Goal: Task Accomplishment & Management: Manage account settings

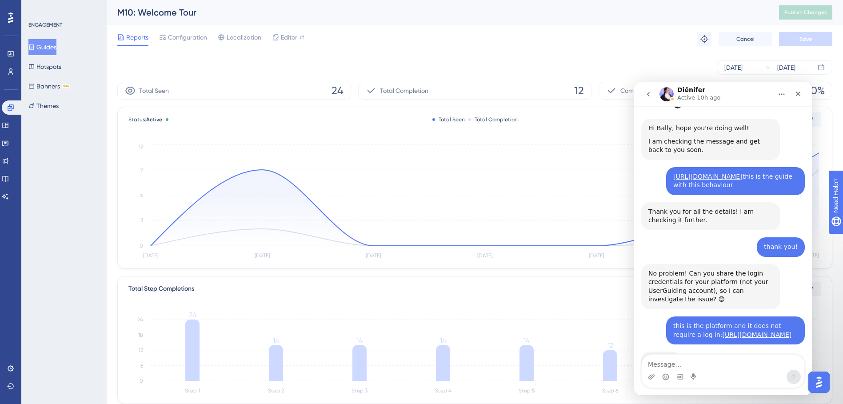
click at [409, 43] on div "Reports Configuration Localization Editor Troubleshoot Cancel Save" at bounding box center [474, 39] width 715 height 28
click at [47, 48] on button "Guides" at bounding box center [42, 47] width 28 height 16
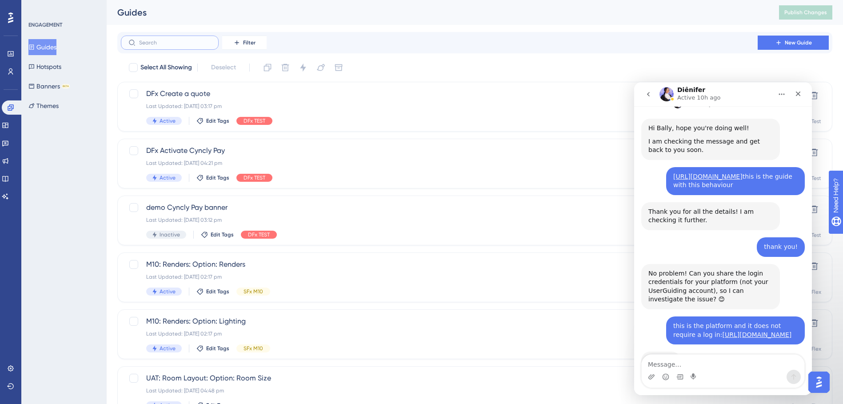
click at [197, 42] on input "text" at bounding box center [175, 43] width 72 height 6
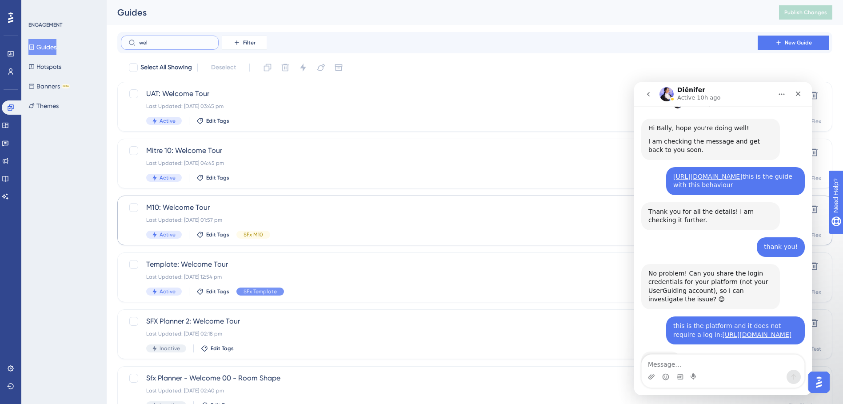
type input "wel"
click at [319, 214] on div "M10: Welcome Tour Last Updated: [DATE] 01:57 pm Active Edit Tags SFx M10" at bounding box center [439, 220] width 586 height 36
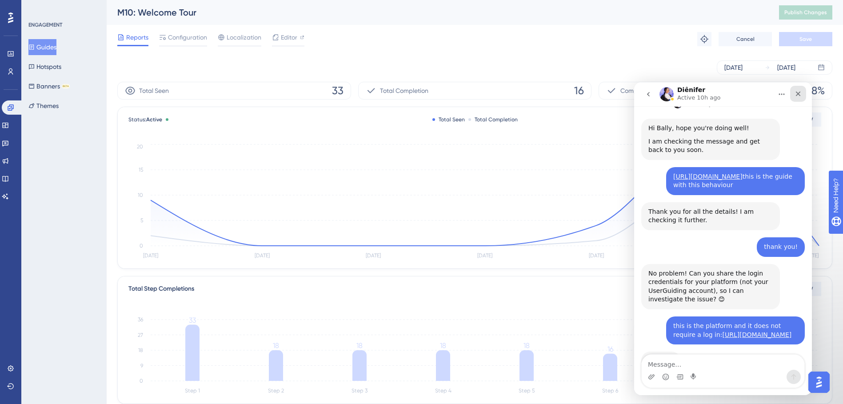
click at [802, 92] on div "Close" at bounding box center [798, 94] width 16 height 16
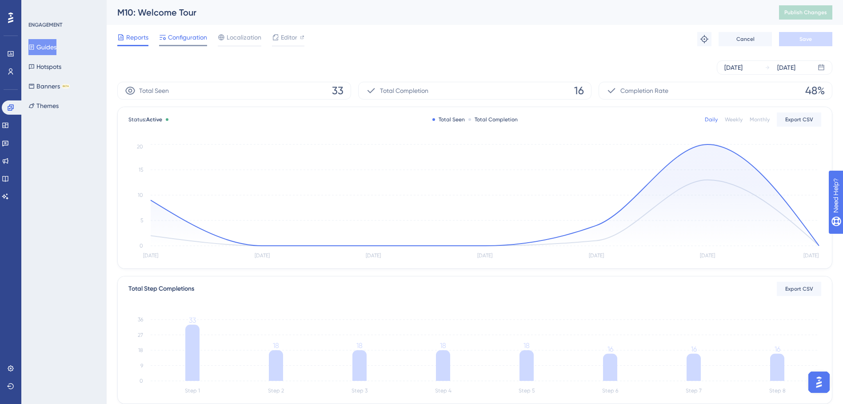
click at [202, 40] on span "Configuration" at bounding box center [187, 37] width 39 height 11
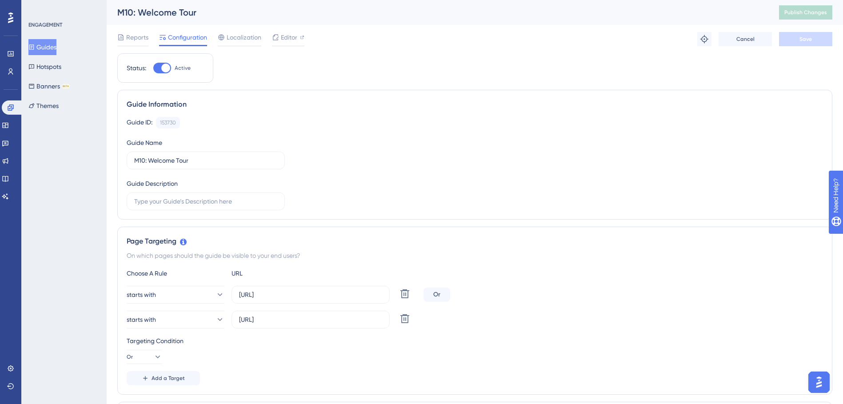
click at [169, 68] on div at bounding box center [165, 68] width 9 height 9
click at [153, 68] on input "Active" at bounding box center [153, 68] width 0 height 0
checkbox input "false"
click at [810, 33] on button "Save" at bounding box center [805, 39] width 53 height 14
click at [812, 12] on span "Publish Changes" at bounding box center [806, 12] width 43 height 7
